Goal: Information Seeking & Learning: Learn about a topic

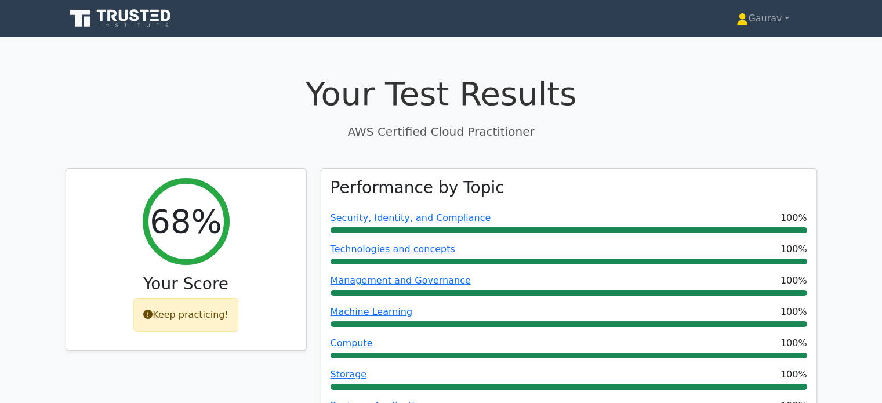
click at [327, 124] on p "AWS Certified Cloud Practitioner" at bounding box center [442, 131] width 752 height 17
click at [132, 8] on icon at bounding box center [121, 19] width 111 height 22
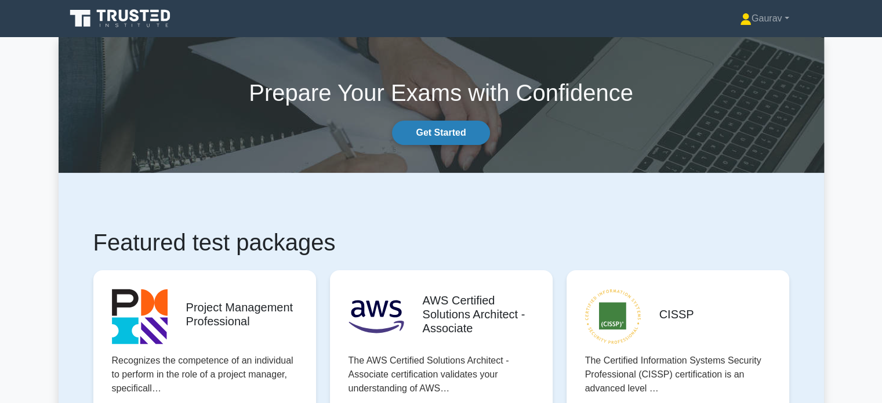
click at [449, 143] on link "Get Started" at bounding box center [440, 133] width 97 height 24
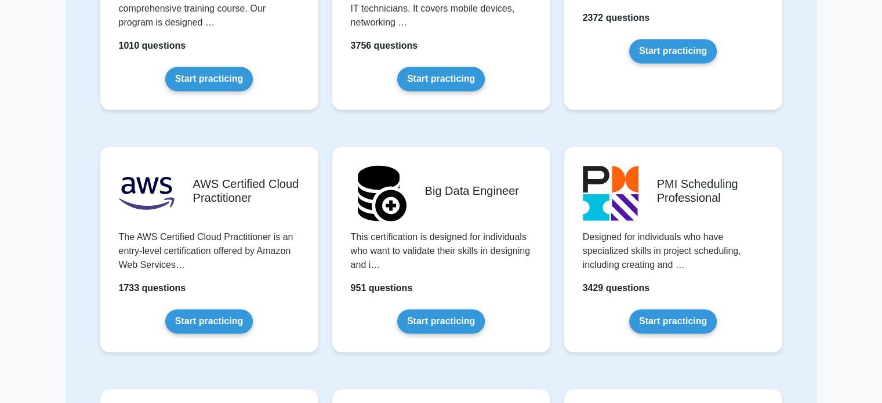
scroll to position [1810, 0]
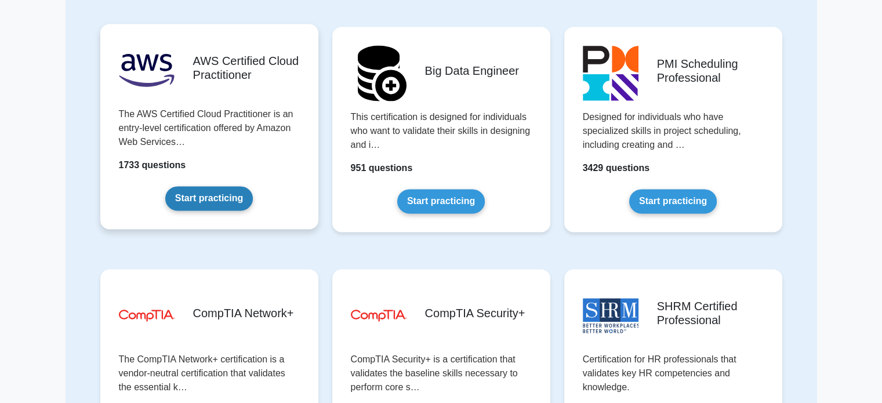
click at [230, 193] on link "Start practicing" at bounding box center [209, 198] width 88 height 24
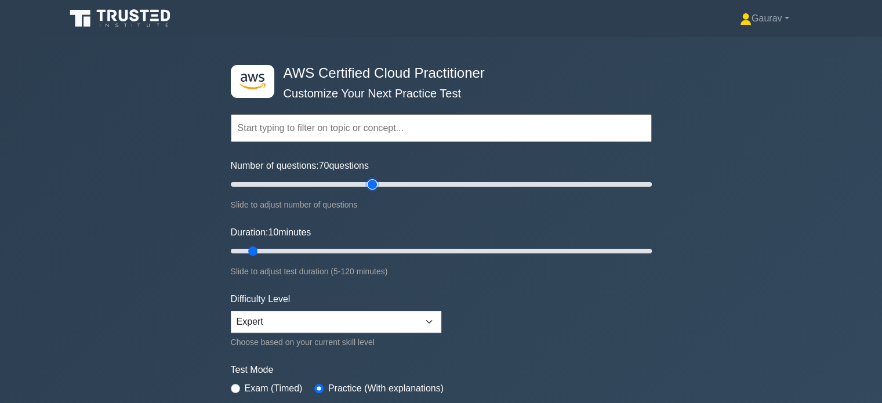
click at [371, 179] on input "Number of questions: 70 questions" at bounding box center [441, 185] width 421 height 14
click at [352, 183] on input "Number of questions: 70 questions" at bounding box center [441, 185] width 421 height 14
type input "65"
click at [360, 183] on input "Number of questions: 65 questions" at bounding box center [441, 185] width 421 height 14
click at [390, 245] on input "Duration: 50 minutes" at bounding box center [441, 251] width 421 height 14
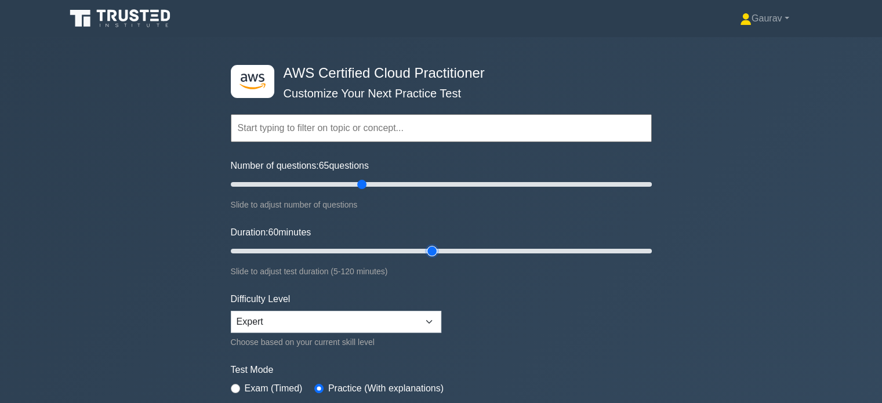
type input "60"
click at [437, 249] on input "Duration: 60 minutes" at bounding box center [441, 251] width 421 height 14
click at [147, 211] on div ".st0{fill:#252F3E;} .st1{fill-rule:evenodd;clip-rule:evenodd;fill:#FF9900;} AWS…" at bounding box center [441, 251] width 882 height 428
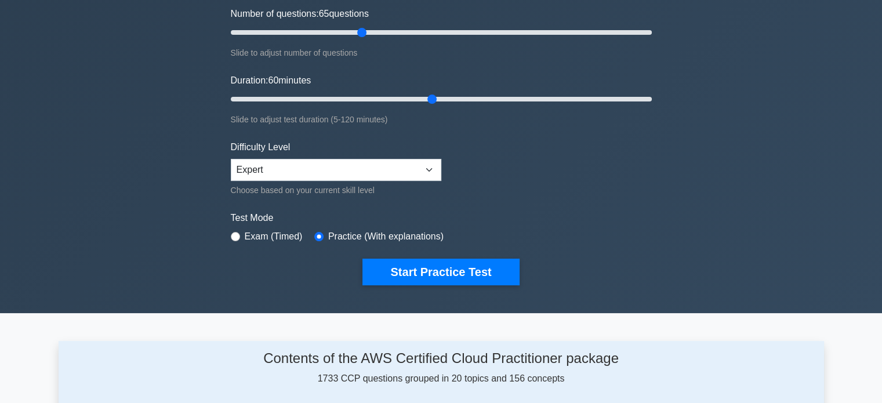
scroll to position [232, 0]
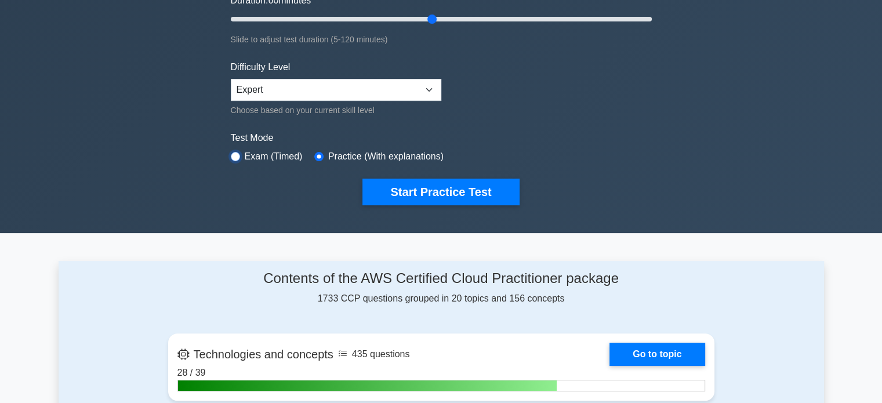
click at [234, 156] on input "radio" at bounding box center [235, 156] width 9 height 9
radio input "true"
click at [314, 155] on input "radio" at bounding box center [318, 156] width 9 height 9
radio input "true"
click at [239, 201] on div "Start Practice Test" at bounding box center [441, 192] width 421 height 27
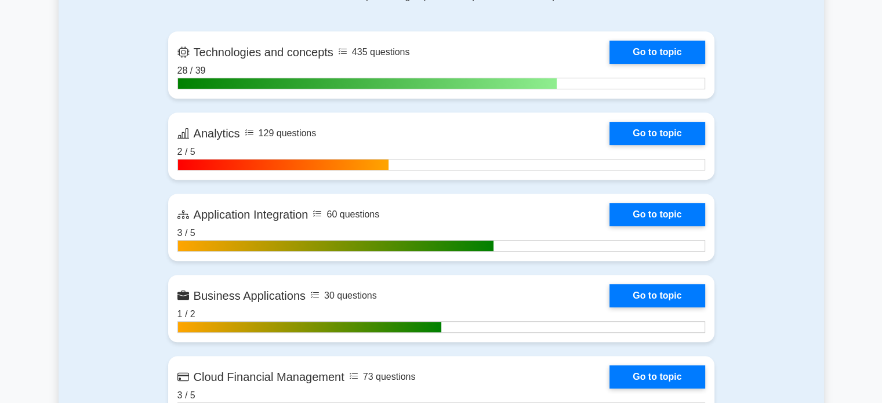
scroll to position [534, 0]
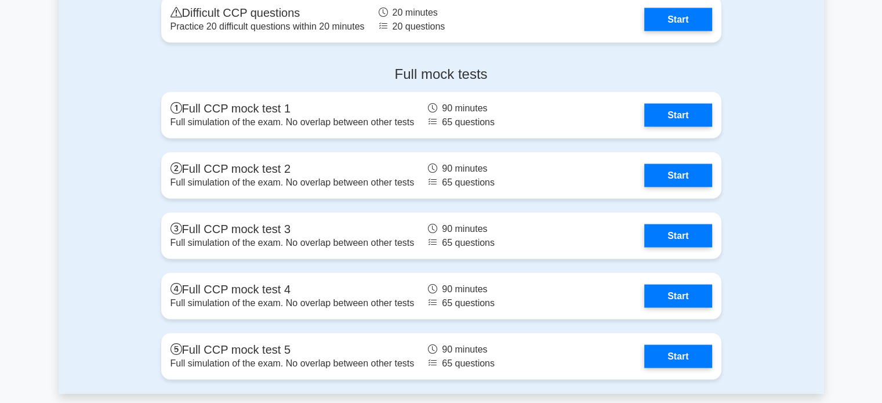
scroll to position [2251, 0]
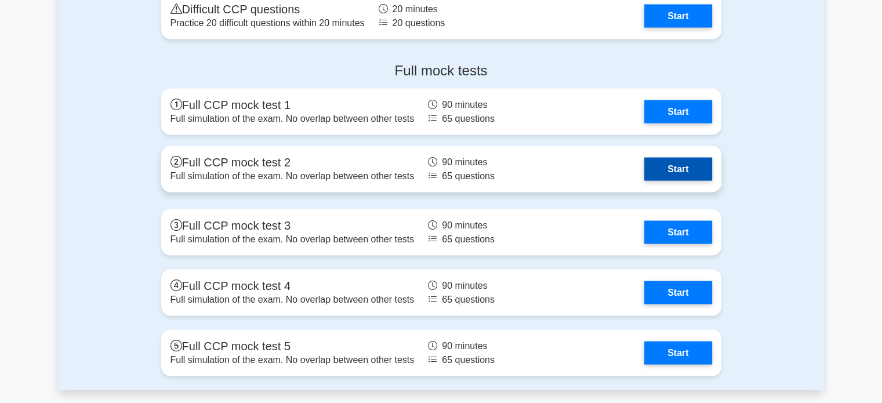
click at [669, 162] on link "Start" at bounding box center [678, 169] width 67 height 23
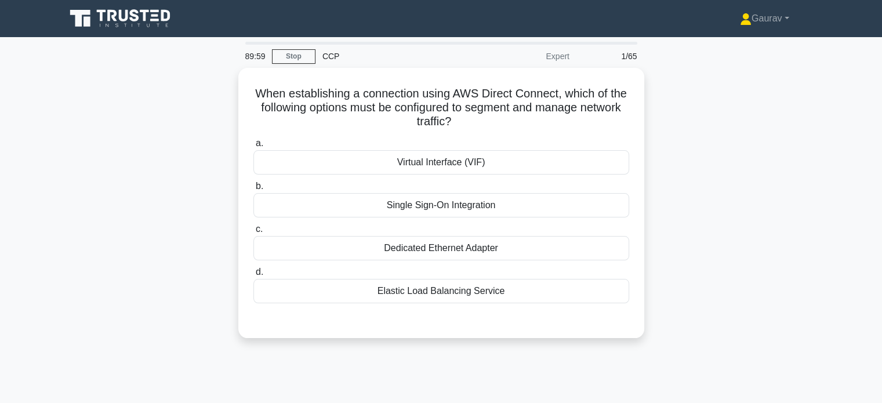
click at [217, 144] on div "When establishing a connection using AWS Direct Connect, which of the following…" at bounding box center [442, 210] width 766 height 284
click at [222, 171] on div "When establishing a connection using AWS Direct Connect, which of the following…" at bounding box center [442, 210] width 766 height 284
